Goal: Find specific page/section: Find specific page/section

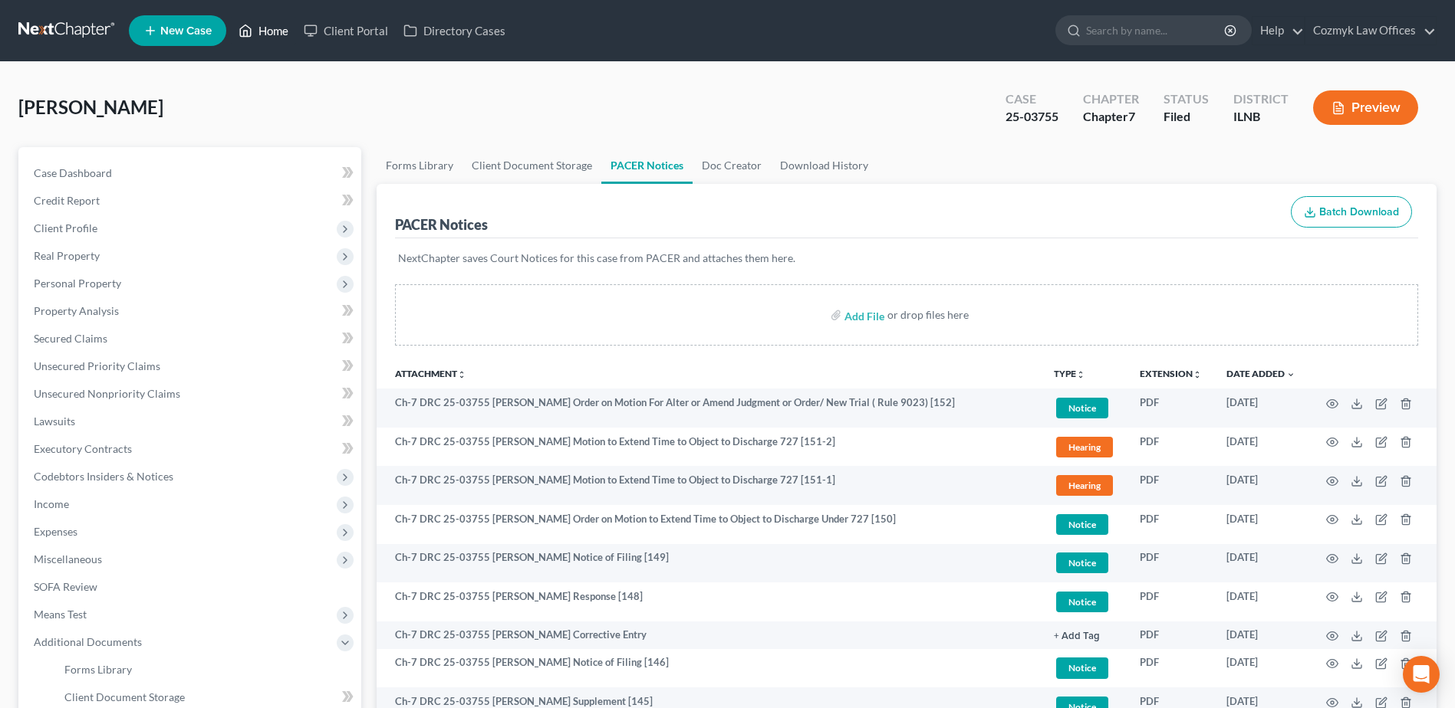
click at [281, 29] on link "Home" at bounding box center [263, 31] width 65 height 28
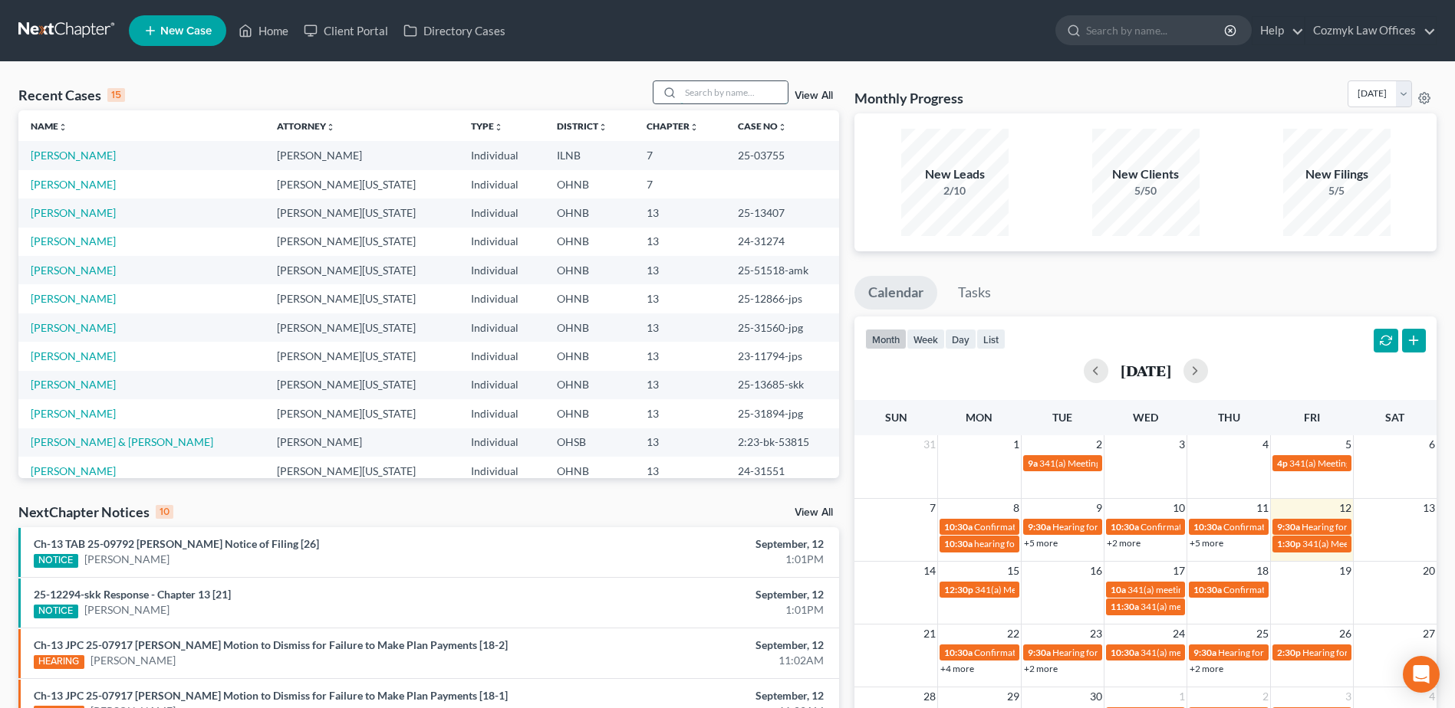
click at [708, 97] on input "search" at bounding box center [733, 92] width 107 height 22
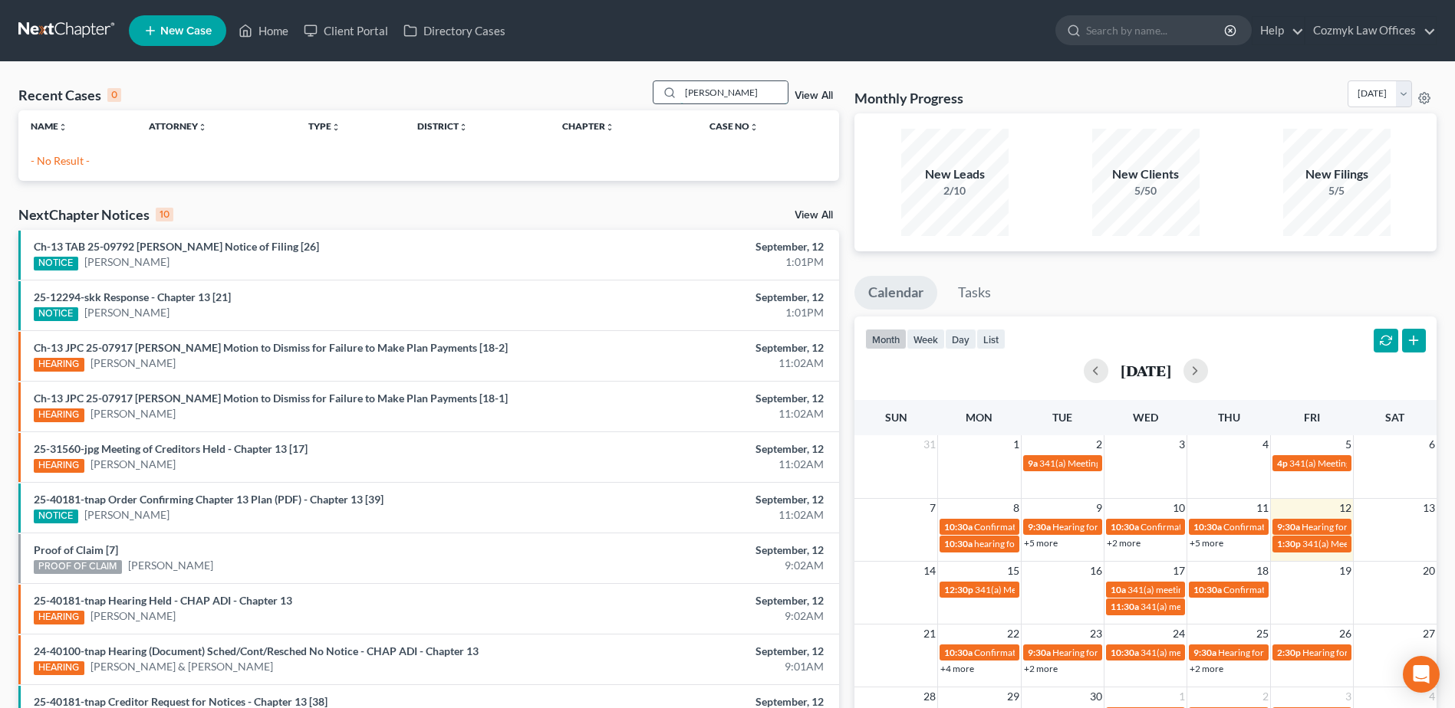
type input "[PERSON_NAME]"
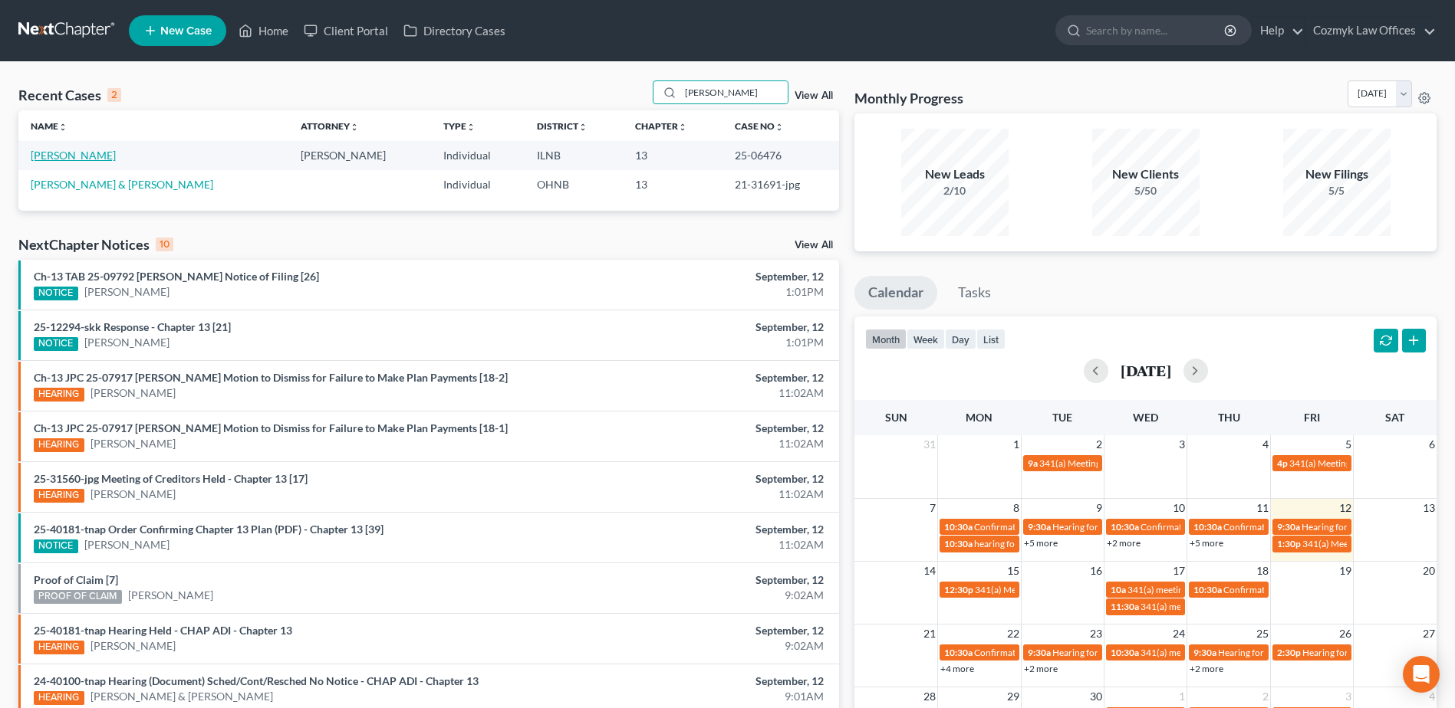
click at [88, 153] on link "[PERSON_NAME]" at bounding box center [73, 155] width 85 height 13
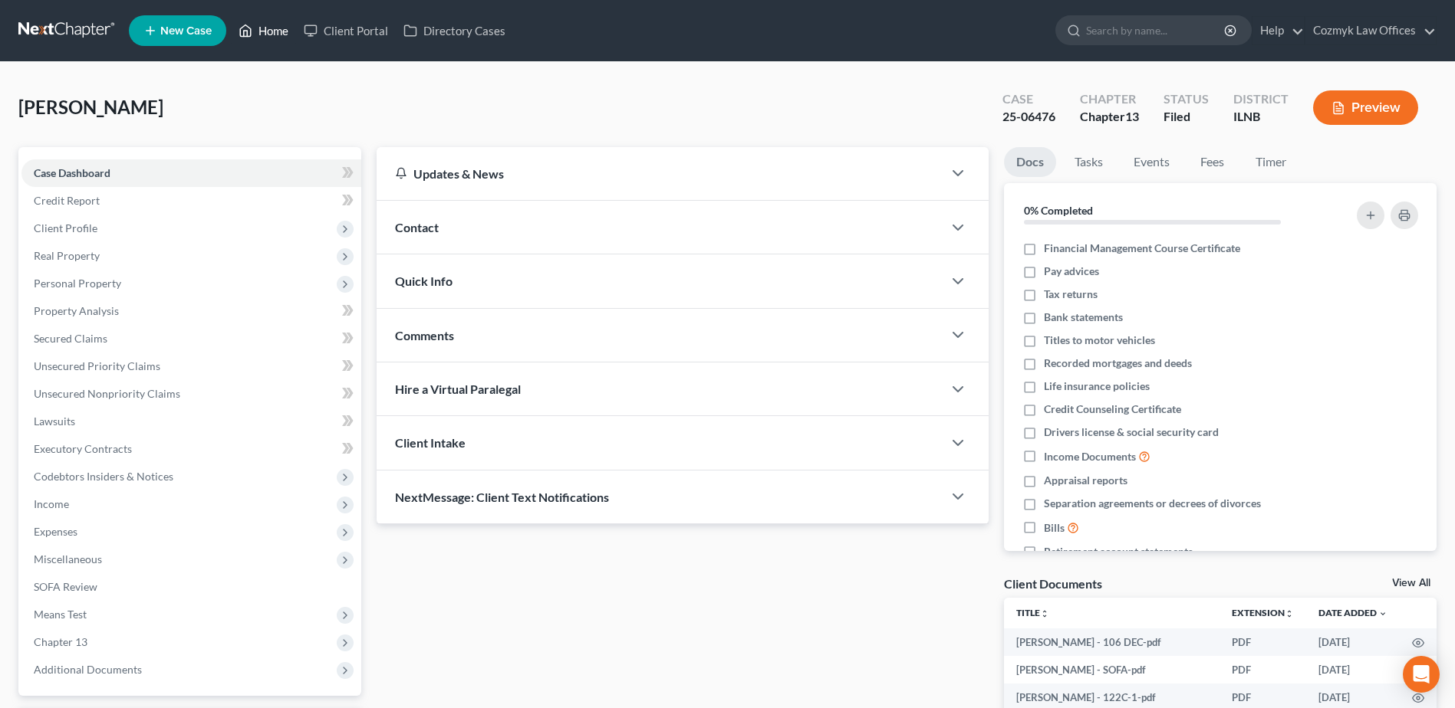
drag, startPoint x: 261, startPoint y: 27, endPoint x: 278, endPoint y: 57, distance: 34.3
click at [261, 27] on link "Home" at bounding box center [263, 31] width 65 height 28
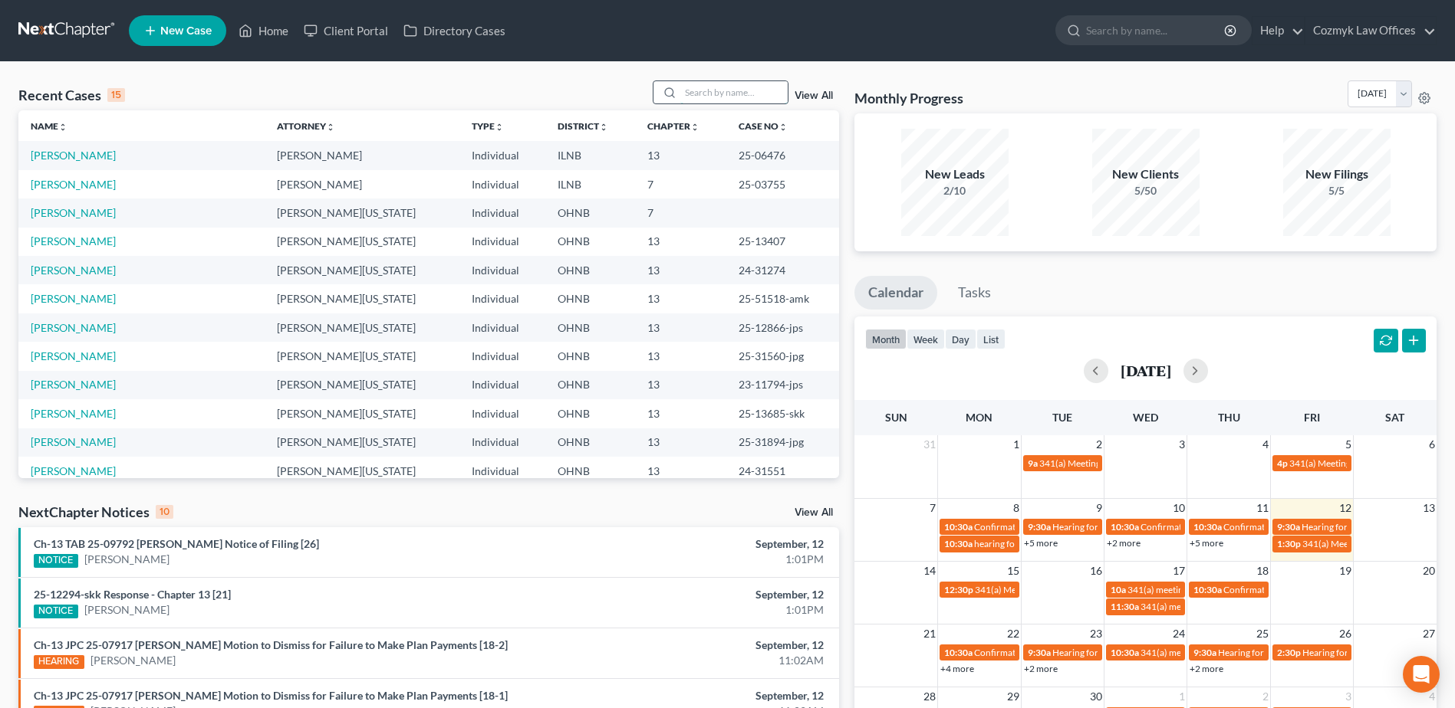
click at [732, 93] on input "search" at bounding box center [733, 92] width 107 height 22
type input "[PERSON_NAME]"
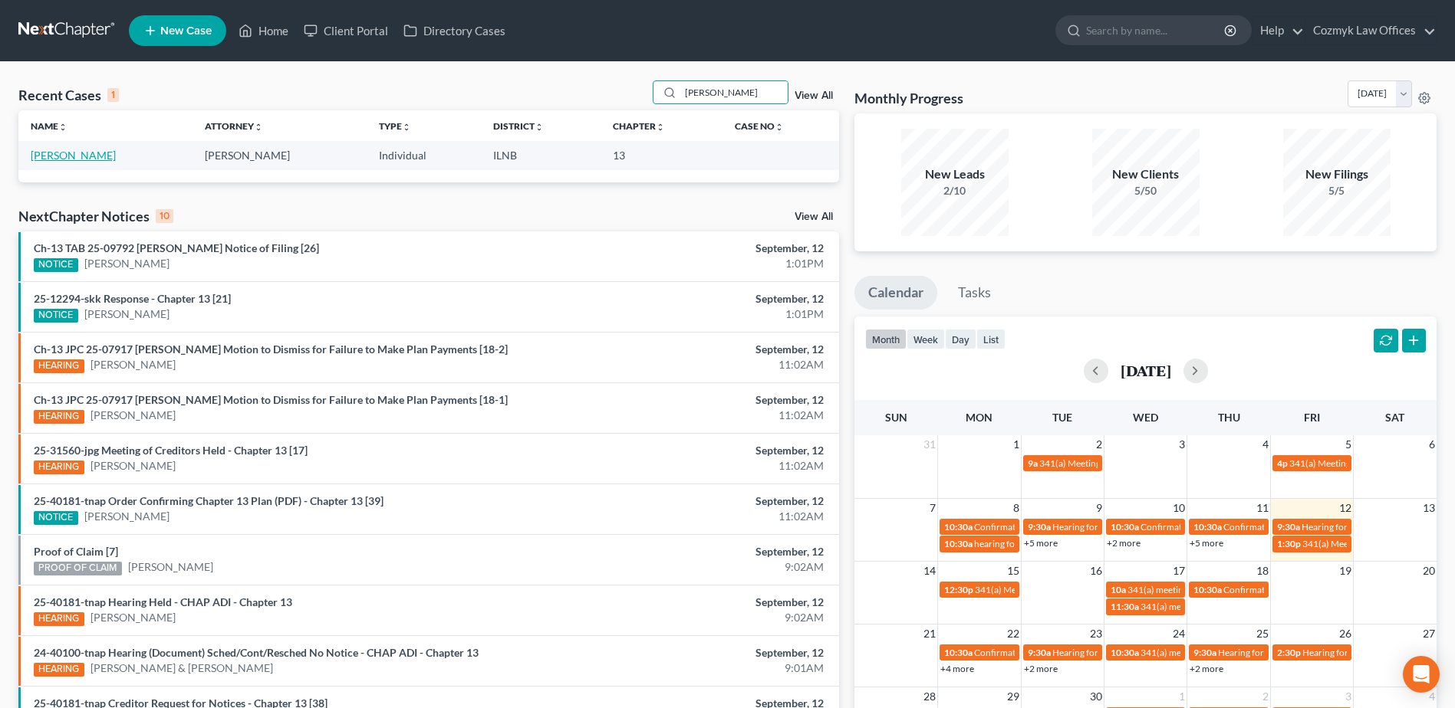
click at [77, 156] on link "[PERSON_NAME]" at bounding box center [73, 155] width 85 height 13
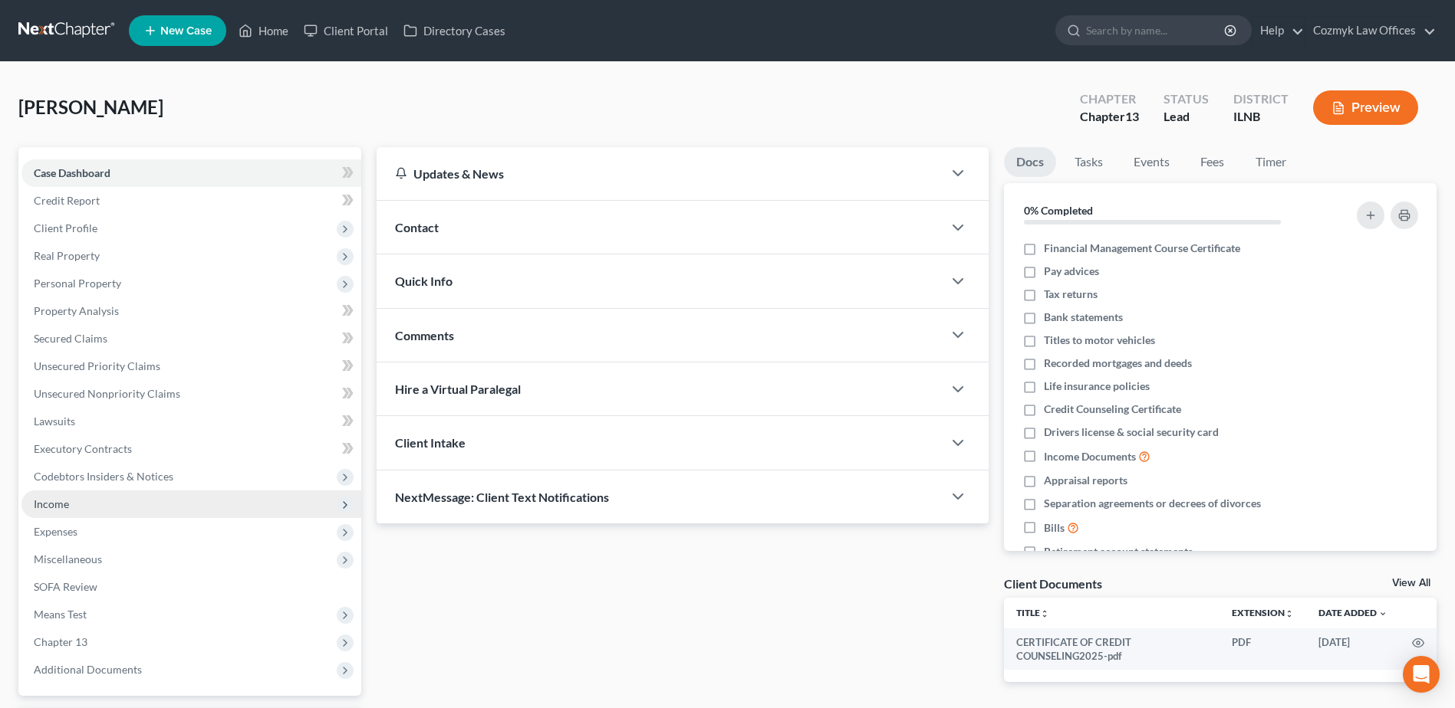
click at [150, 511] on span "Income" at bounding box center [191, 505] width 340 height 28
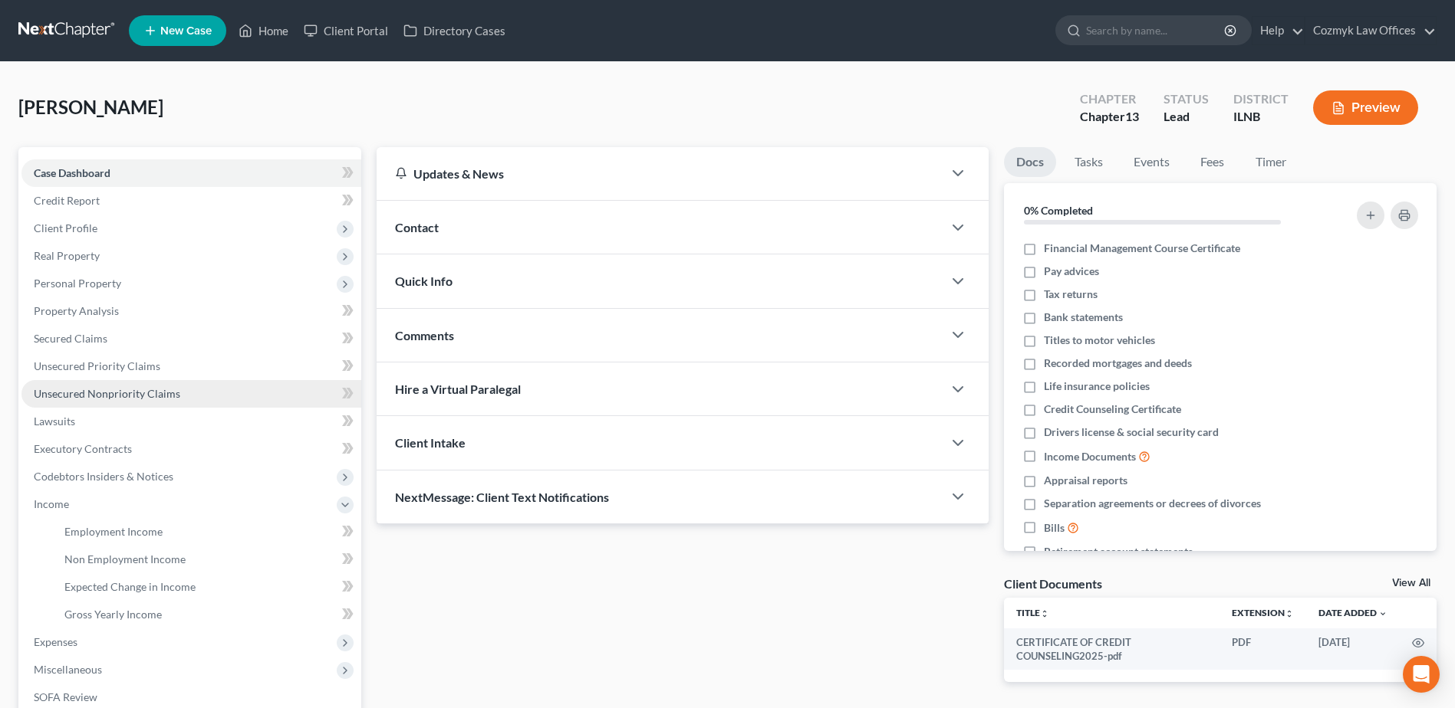
click at [124, 401] on link "Unsecured Nonpriority Claims" at bounding box center [191, 394] width 340 height 28
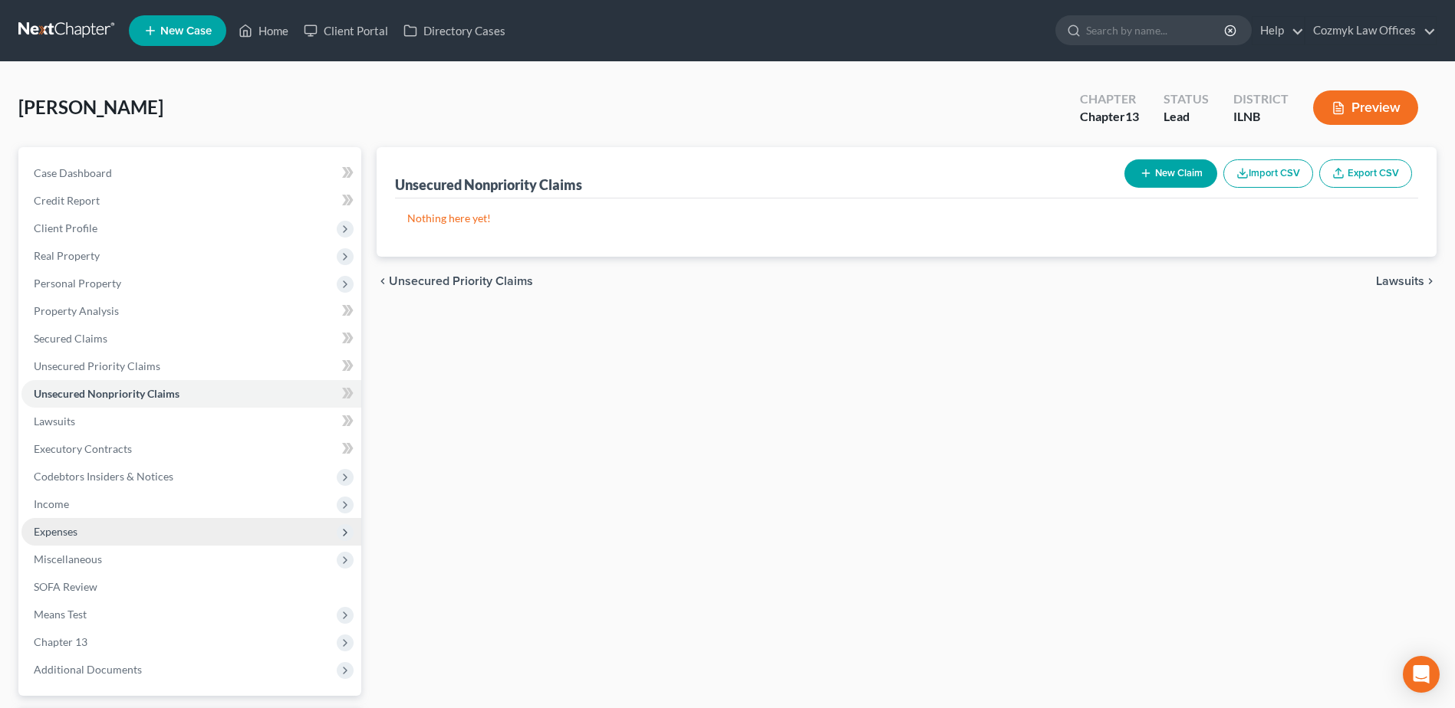
click at [129, 529] on span "Expenses" at bounding box center [191, 532] width 340 height 28
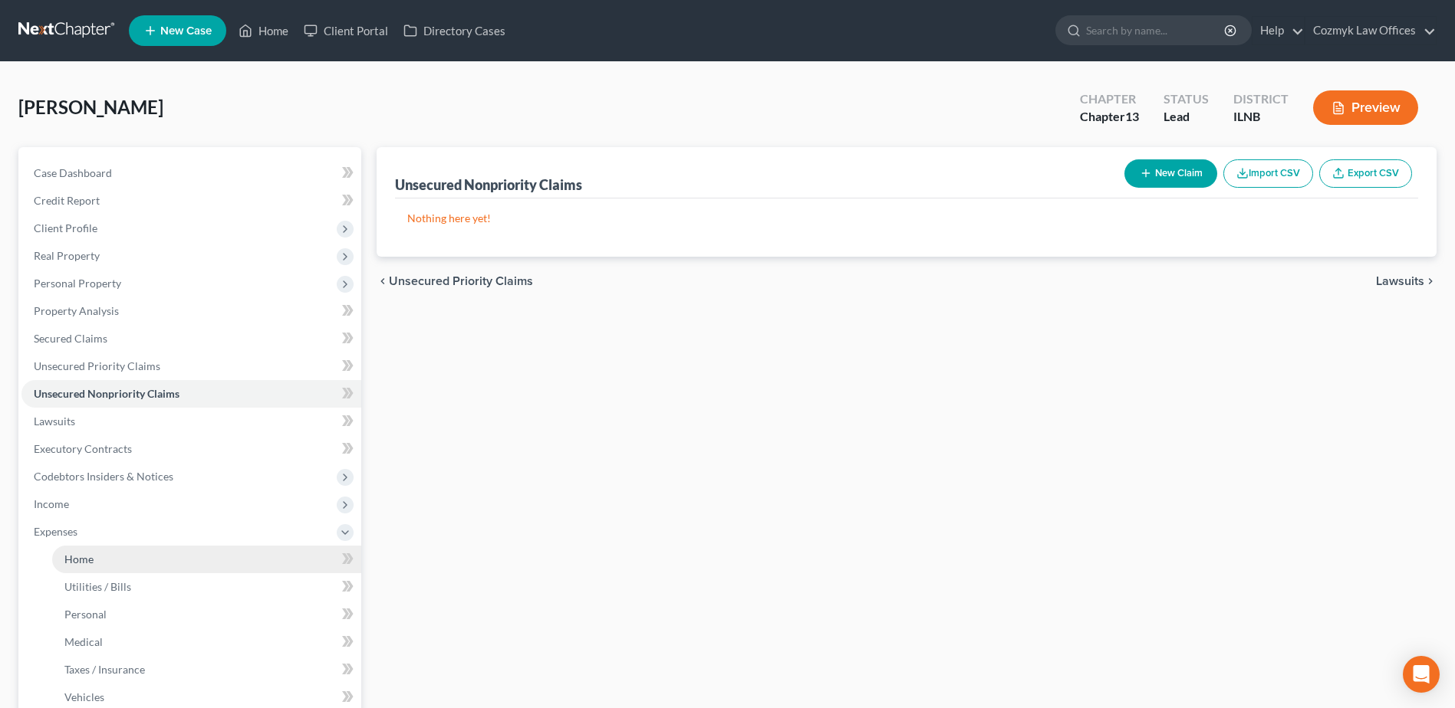
click at [130, 564] on link "Home" at bounding box center [206, 560] width 309 height 28
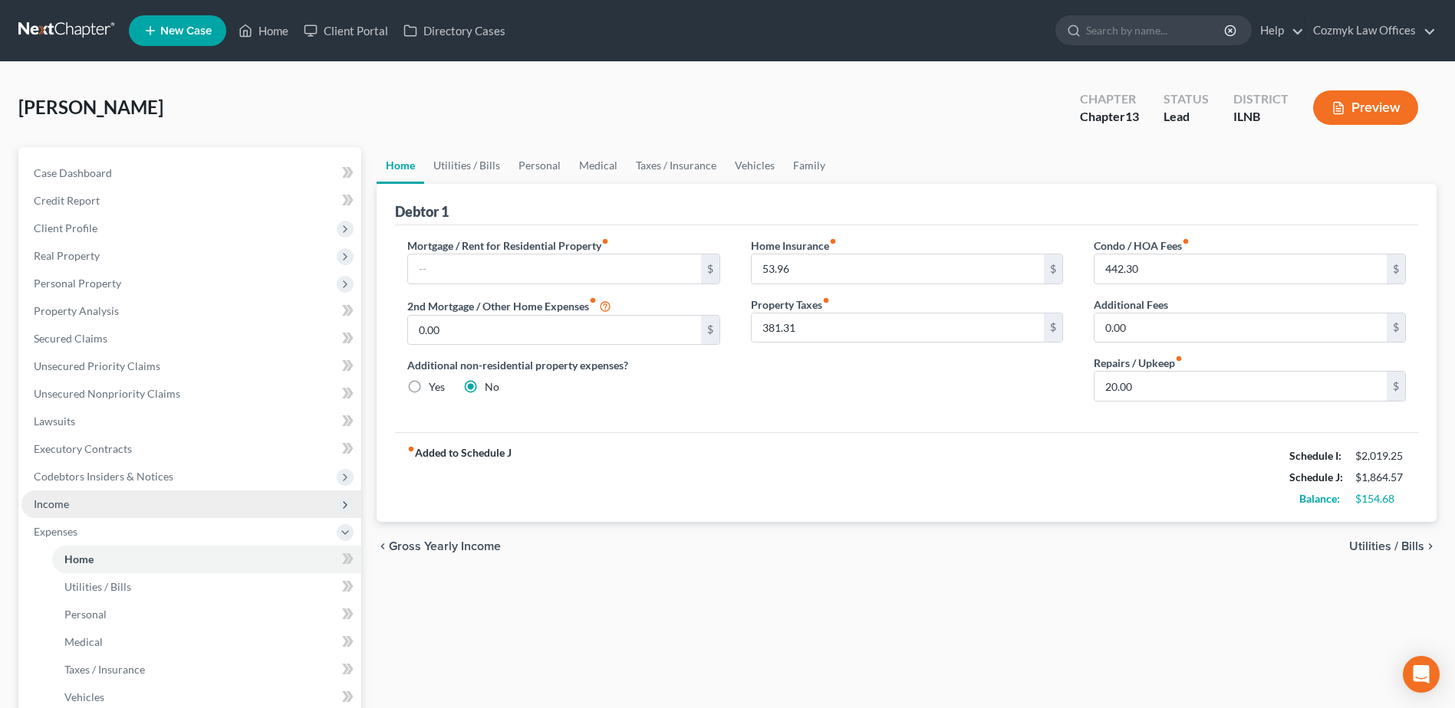
click at [121, 511] on span "Income" at bounding box center [191, 505] width 340 height 28
